Goal: Task Accomplishment & Management: Manage account settings

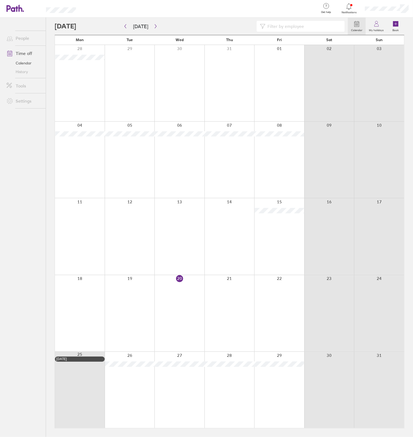
click at [326, 393] on div at bounding box center [329, 389] width 50 height 76
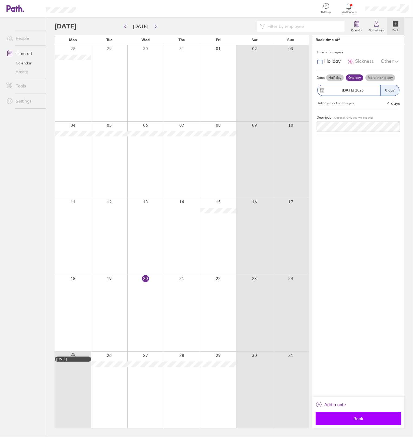
click at [339, 417] on span "Book" at bounding box center [359, 418] width 78 height 5
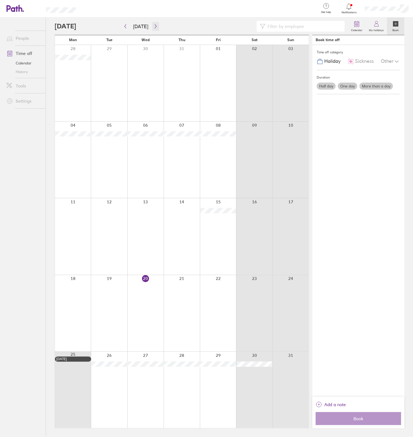
click at [154, 24] on icon "button" at bounding box center [156, 26] width 4 height 4
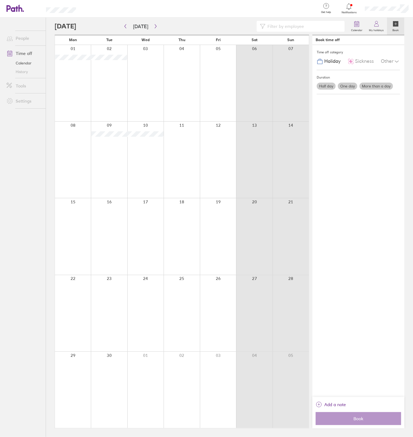
click at [76, 82] on div at bounding box center [73, 83] width 36 height 76
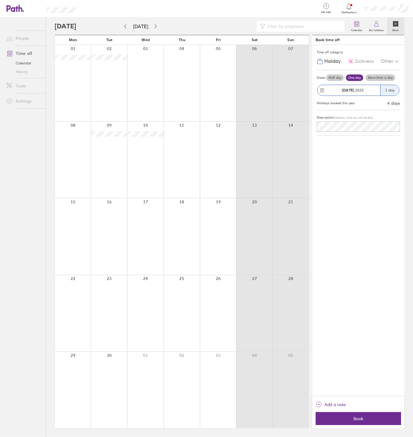
click at [381, 75] on label "More than a day" at bounding box center [380, 77] width 30 height 6
click at [0, 0] on input "More than a day" at bounding box center [0, 0] width 0 height 0
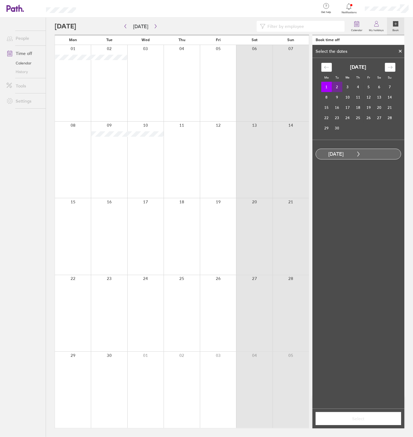
click at [336, 88] on td "2" at bounding box center [337, 87] width 11 height 10
click at [345, 421] on button "Select" at bounding box center [358, 418] width 85 height 13
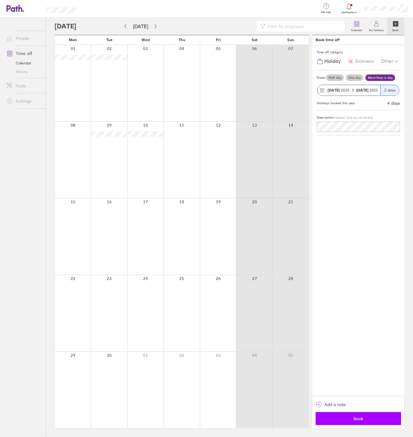
click at [346, 421] on button "Book" at bounding box center [358, 418] width 85 height 13
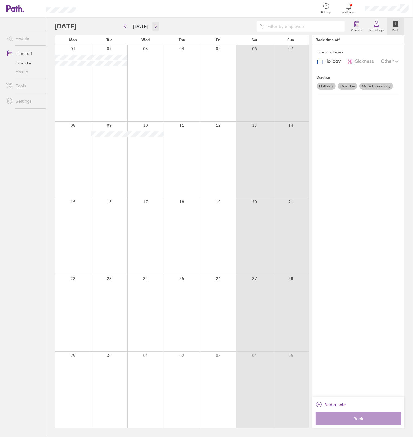
click at [154, 25] on icon "button" at bounding box center [156, 26] width 4 height 4
click at [78, 308] on div at bounding box center [73, 313] width 36 height 76
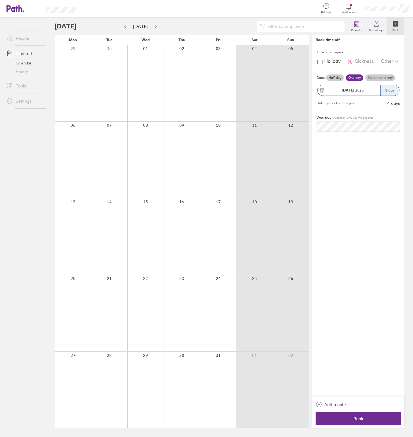
click at [382, 76] on label "More than a day" at bounding box center [380, 77] width 30 height 6
click at [0, 0] on input "More than a day" at bounding box center [0, 0] width 0 height 0
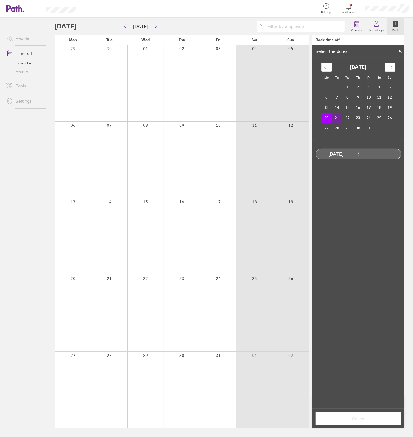
click at [336, 116] on td "21" at bounding box center [337, 118] width 11 height 10
click at [357, 118] on td "23" at bounding box center [358, 118] width 11 height 10
click at [321, 119] on div "[DATE] 1 2 3 4 5 6 7 8 9 10 11 12 13 14 15 16 17 18 19 20 21 22 23 24 25 26 27 …" at bounding box center [358, 98] width 81 height 70
click at [325, 119] on td "20" at bounding box center [326, 118] width 11 height 10
click at [335, 120] on td "21" at bounding box center [337, 118] width 11 height 10
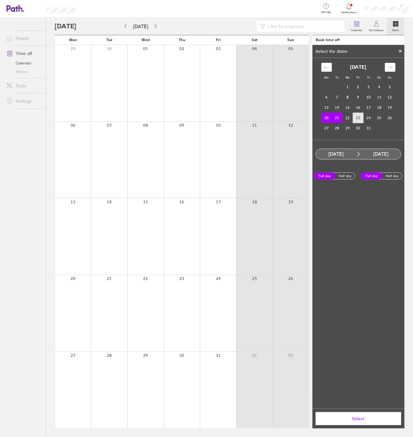
click at [354, 121] on td "23" at bounding box center [358, 118] width 11 height 10
click at [325, 120] on td "20" at bounding box center [326, 118] width 11 height 10
click at [334, 119] on td "21" at bounding box center [337, 118] width 11 height 10
click at [353, 422] on button "Select" at bounding box center [358, 418] width 85 height 13
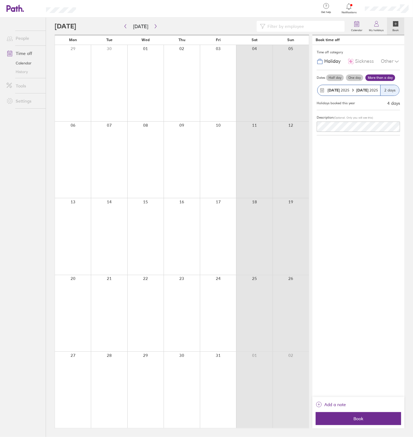
click at [374, 78] on label "More than a day" at bounding box center [380, 77] width 30 height 6
click at [0, 0] on input "More than a day" at bounding box center [0, 0] width 0 height 0
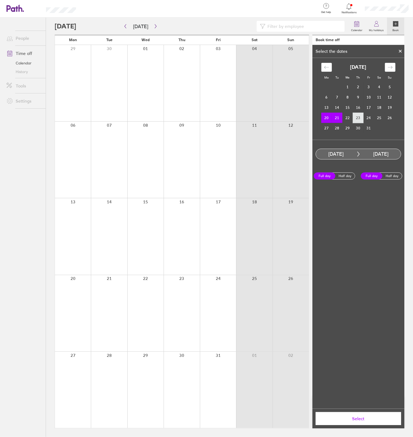
click at [358, 117] on td "23" at bounding box center [358, 118] width 11 height 10
click at [326, 121] on td "20" at bounding box center [326, 118] width 11 height 10
click at [333, 118] on td "21" at bounding box center [337, 118] width 11 height 10
click at [356, 416] on span "Select" at bounding box center [359, 418] width 78 height 5
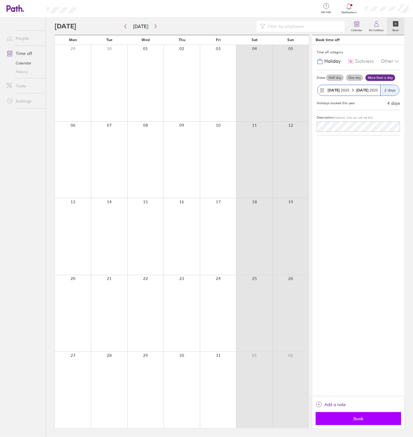
click at [358, 420] on span "Book" at bounding box center [359, 418] width 78 height 5
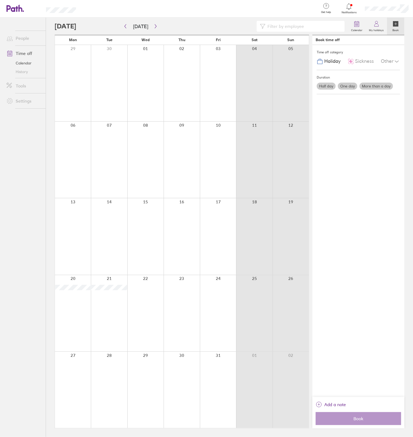
click at [380, 84] on label "More than a day" at bounding box center [377, 86] width 34 height 7
click at [0, 0] on input "More than a day" at bounding box center [0, 0] width 0 height 0
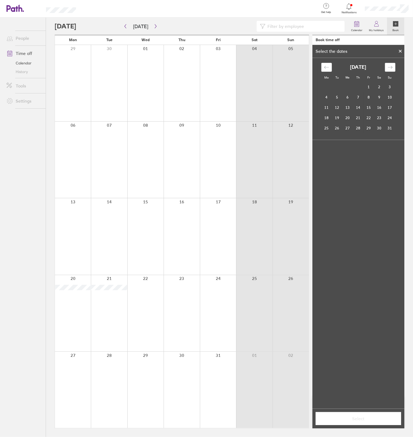
click at [388, 64] on div "Move forward to switch to the next month." at bounding box center [390, 67] width 11 height 9
click at [340, 117] on td "23" at bounding box center [337, 118] width 11 height 10
click at [351, 117] on td "24" at bounding box center [348, 118] width 11 height 10
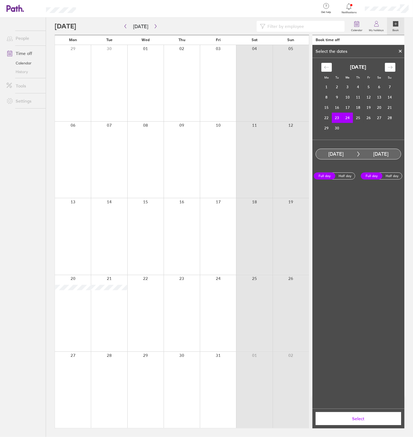
click at [338, 114] on td "23" at bounding box center [337, 118] width 11 height 10
click at [347, 119] on td "24" at bounding box center [348, 118] width 11 height 10
click at [340, 119] on td "23" at bounding box center [337, 118] width 11 height 10
click at [391, 66] on icon "Move forward to switch to the next month." at bounding box center [390, 67] width 5 height 5
click at [357, 119] on td "23" at bounding box center [358, 118] width 11 height 10
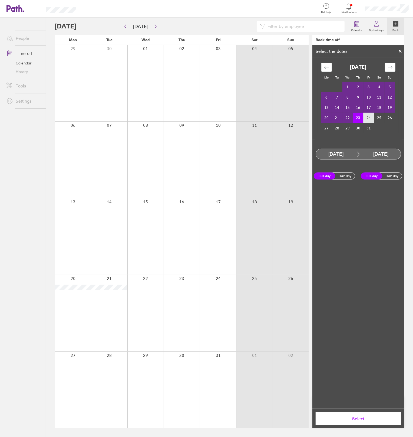
click at [367, 118] on td "24" at bounding box center [369, 118] width 11 height 10
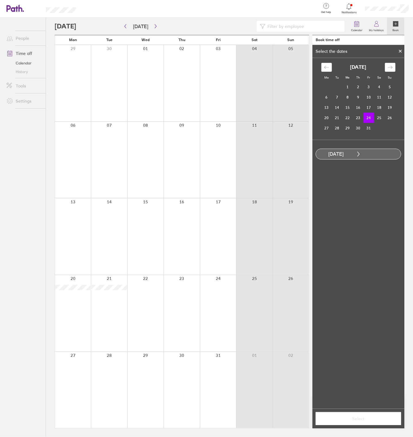
click at [400, 51] on icon at bounding box center [400, 51] width 2 height 2
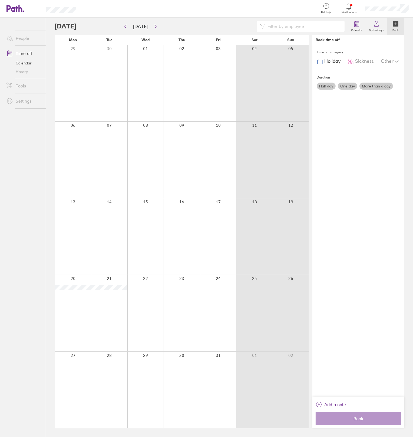
click at [374, 83] on label "More than a day" at bounding box center [377, 86] width 34 height 7
click at [0, 0] on input "More than a day" at bounding box center [0, 0] width 0 height 0
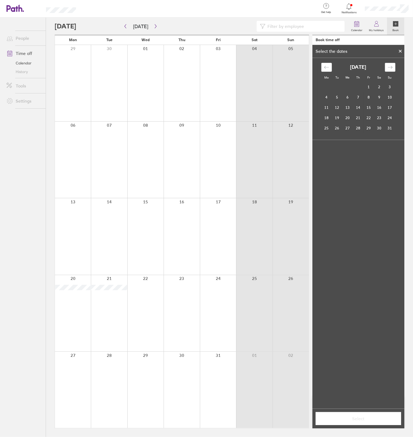
click at [388, 69] on icon "Move forward to switch to the next month." at bounding box center [390, 67] width 5 height 5
click at [358, 120] on td "23" at bounding box center [358, 118] width 11 height 10
click at [366, 119] on td "24" at bounding box center [369, 118] width 11 height 10
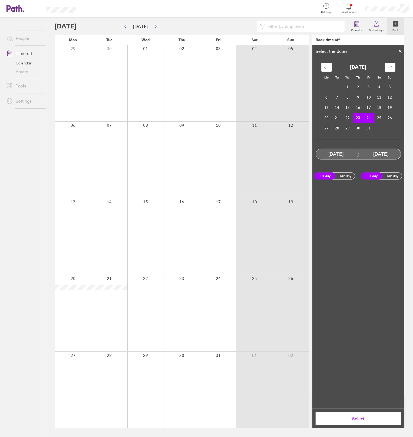
click at [350, 416] on span "Select" at bounding box center [359, 418] width 78 height 5
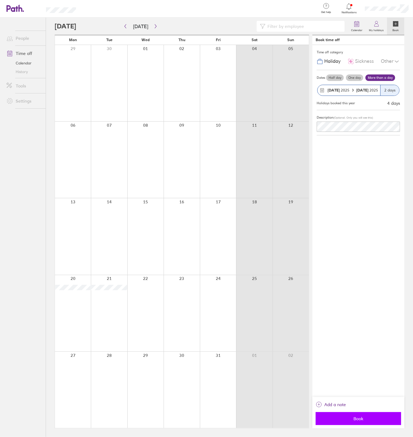
click at [359, 421] on button "Book" at bounding box center [358, 418] width 85 height 13
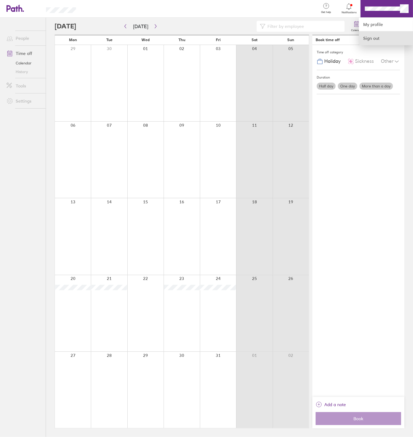
click at [370, 37] on link "Sign out" at bounding box center [386, 38] width 54 height 14
